Goal: Transaction & Acquisition: Download file/media

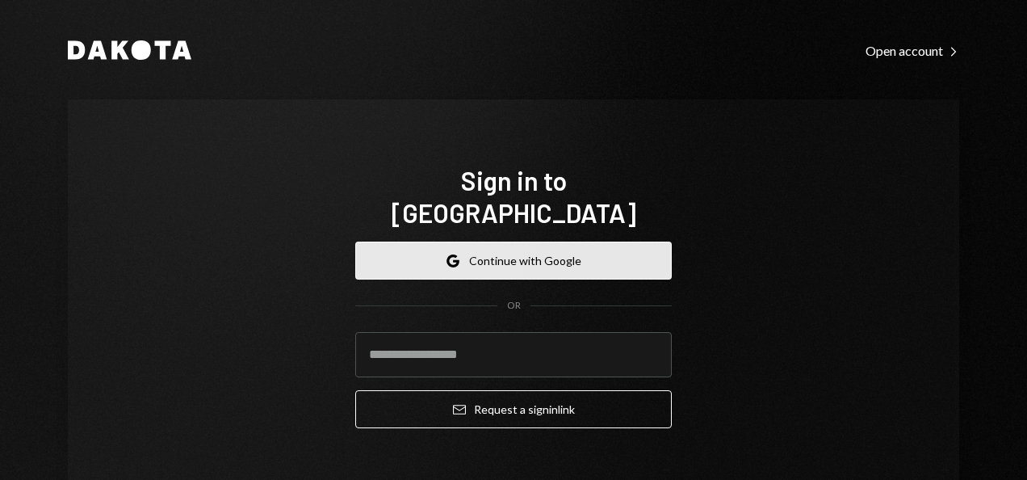
click at [514, 241] on button "Google Continue with Google" at bounding box center [513, 260] width 317 height 38
click at [502, 241] on button "Google Continue with Google" at bounding box center [513, 260] width 317 height 38
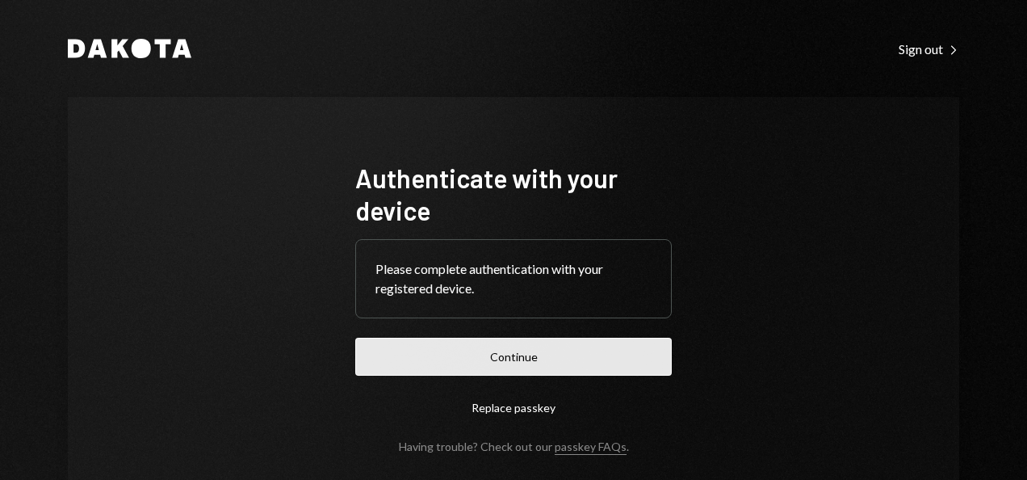
click at [459, 371] on button "Continue" at bounding box center [513, 357] width 317 height 38
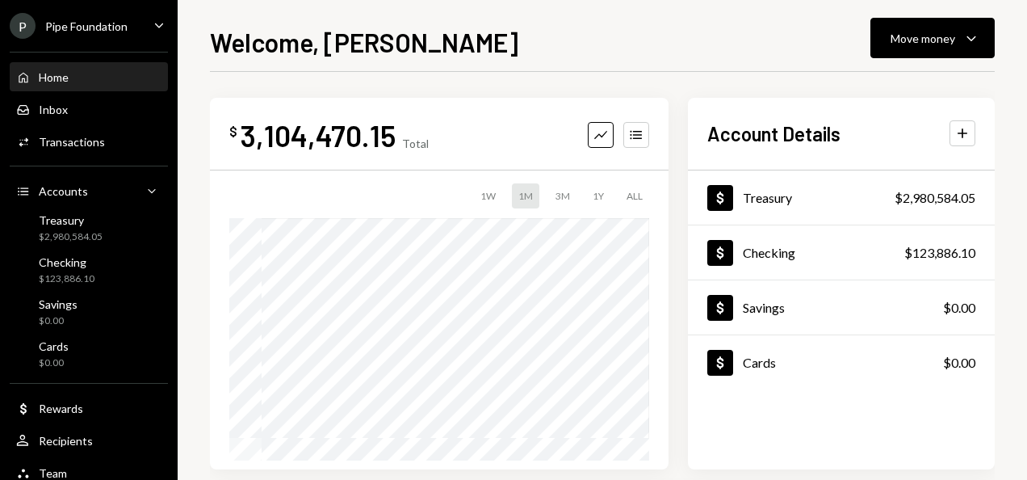
click at [124, 27] on div "Pipe Foundation" at bounding box center [86, 26] width 82 height 14
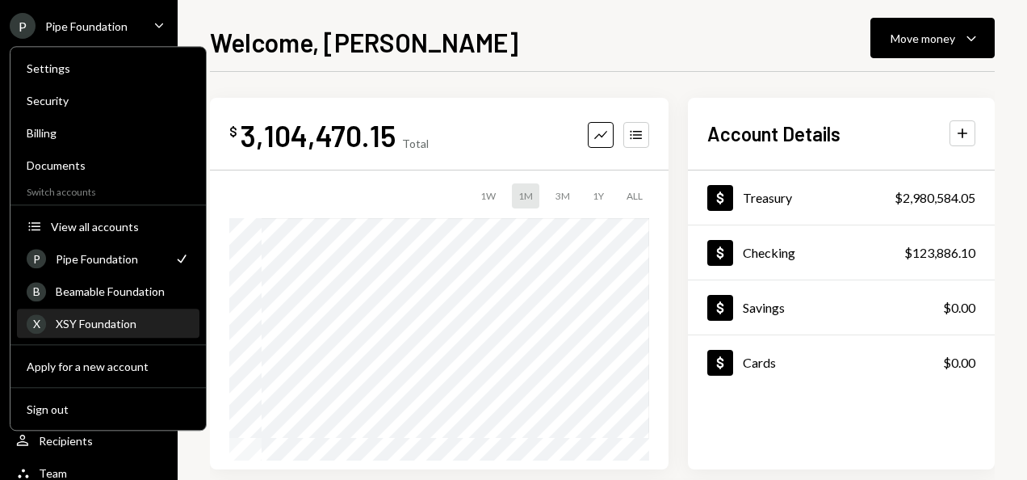
click at [122, 320] on div "XSY Foundation" at bounding box center [123, 324] width 134 height 14
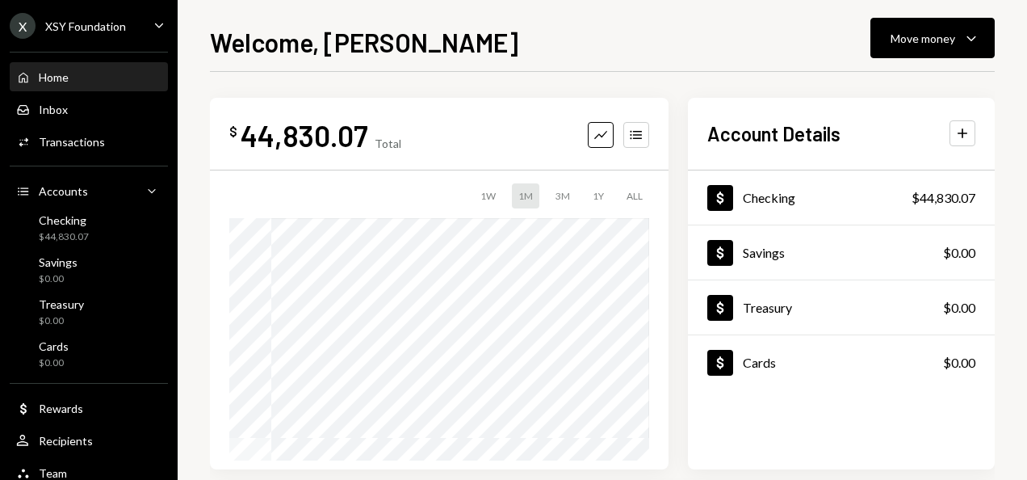
click at [113, 29] on div "XSY Foundation" at bounding box center [85, 26] width 81 height 14
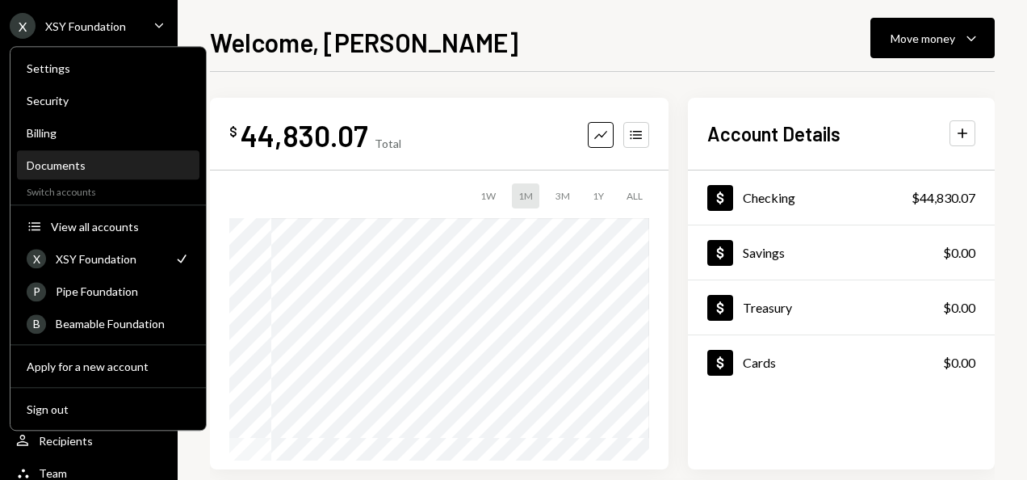
click at [84, 173] on div "Documents" at bounding box center [108, 165] width 163 height 27
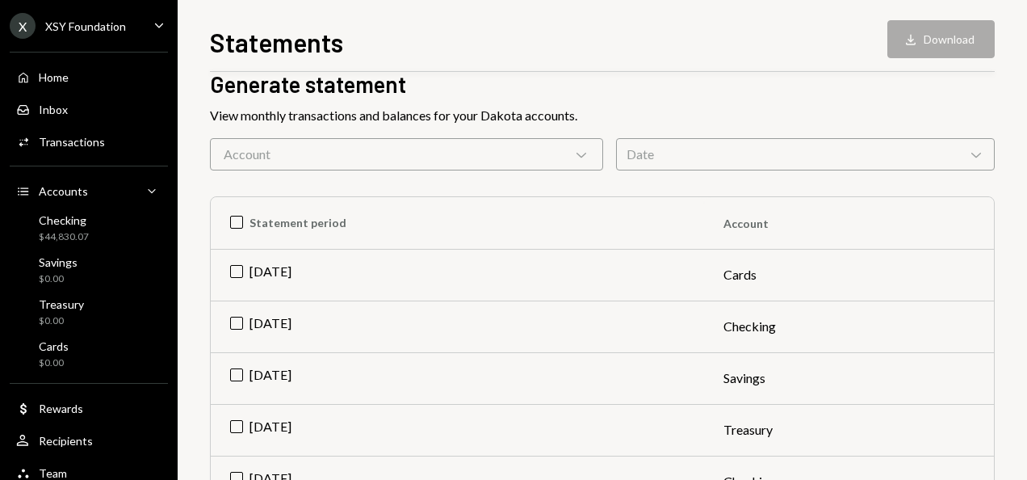
scroll to position [81, 0]
click at [237, 322] on td "[DATE]" at bounding box center [457, 325] width 493 height 52
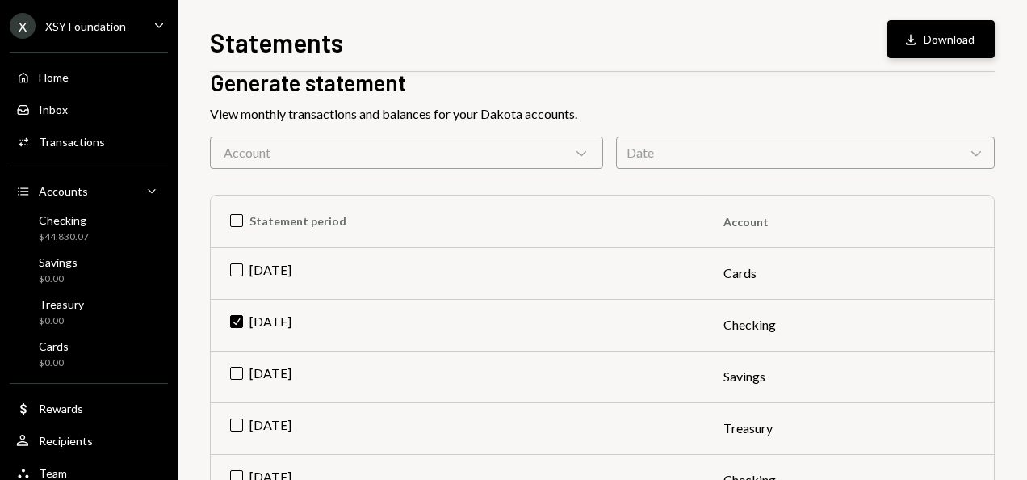
click at [925, 42] on button "Download Download" at bounding box center [940, 39] width 107 height 38
click at [117, 34] on div "X XSY Foundation" at bounding box center [68, 26] width 116 height 26
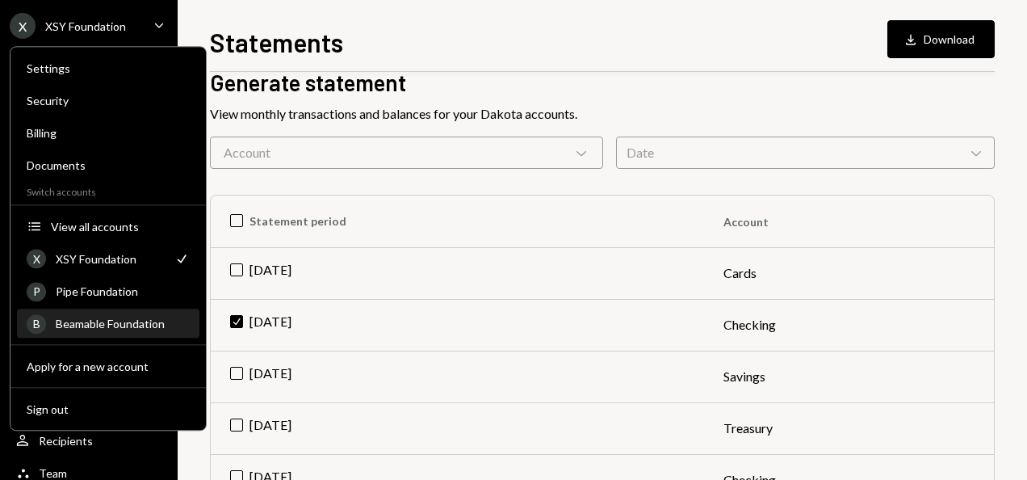
click at [114, 326] on div "Beamable Foundation" at bounding box center [123, 324] width 134 height 14
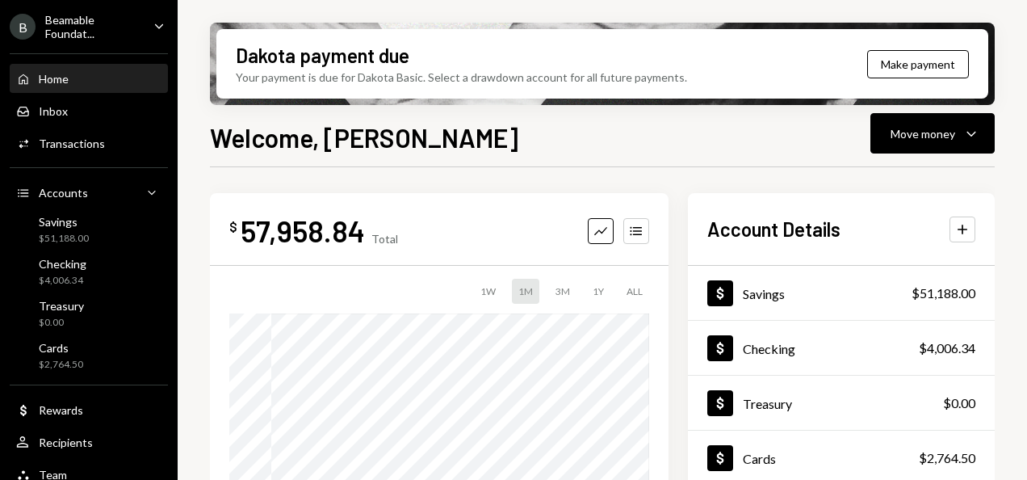
click at [89, 26] on div "Beamable Foundat..." at bounding box center [92, 26] width 95 height 27
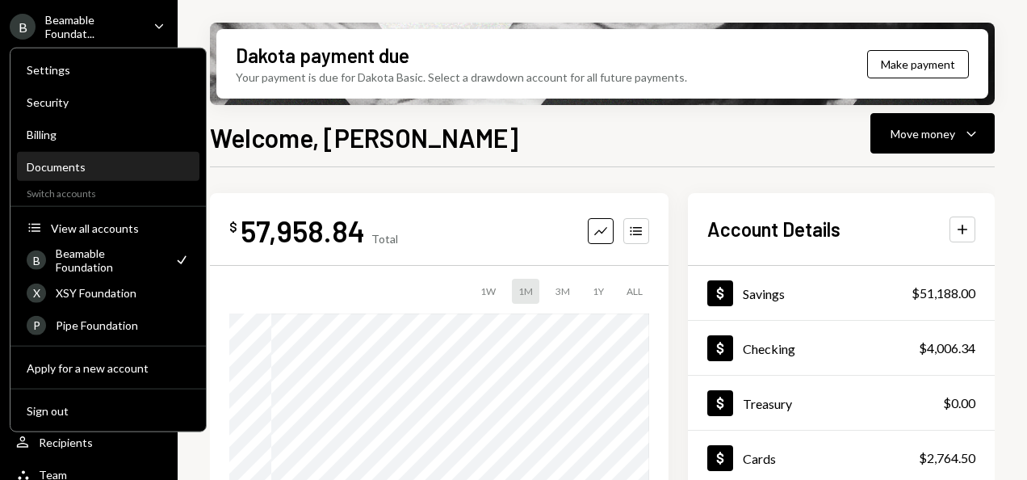
click at [78, 162] on div "Documents" at bounding box center [108, 167] width 163 height 14
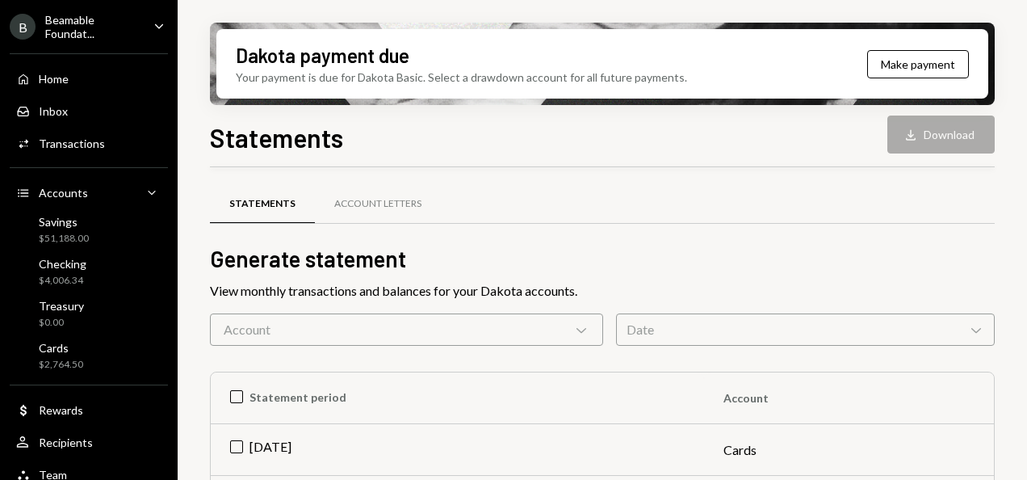
scroll to position [161, 0]
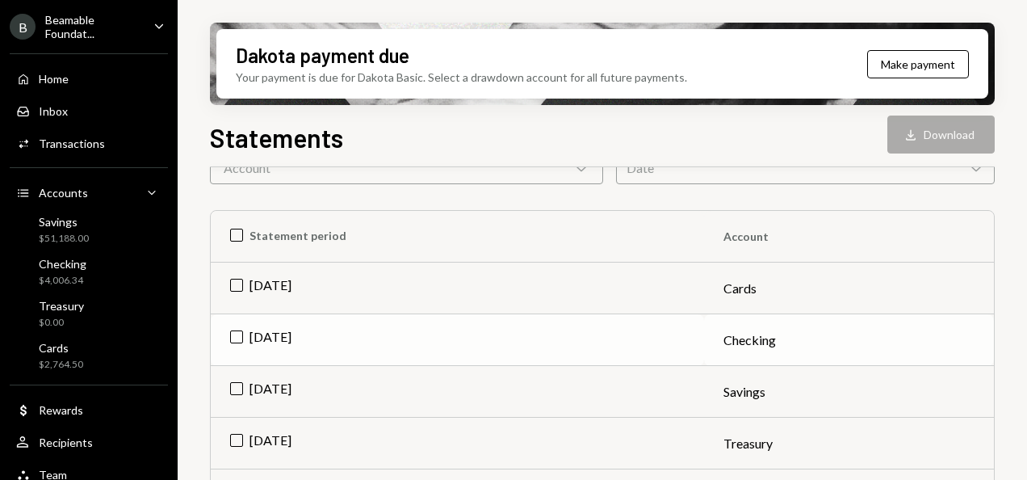
click at [239, 335] on td "[DATE]" at bounding box center [457, 340] width 493 height 52
click at [942, 131] on button "Download Download" at bounding box center [940, 134] width 107 height 38
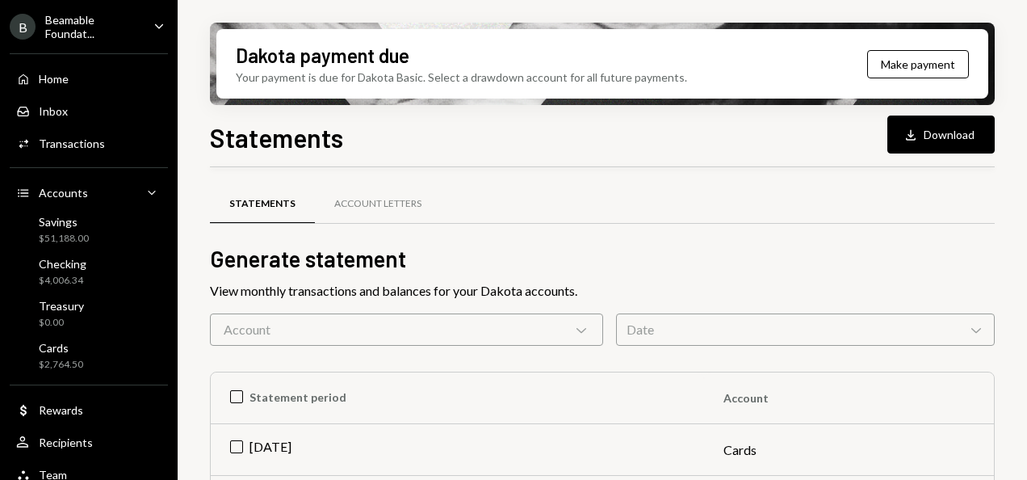
scroll to position [161, 0]
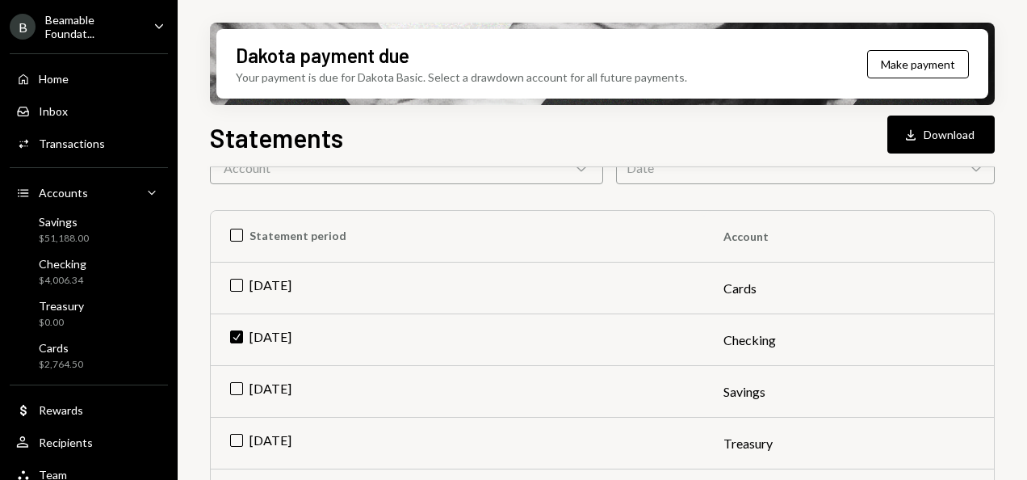
click at [1014, 30] on div "Dakota payment due Your payment is due for Dakota Basic. Select a drawdown acco…" at bounding box center [602, 240] width 849 height 480
